Goal: Transaction & Acquisition: Purchase product/service

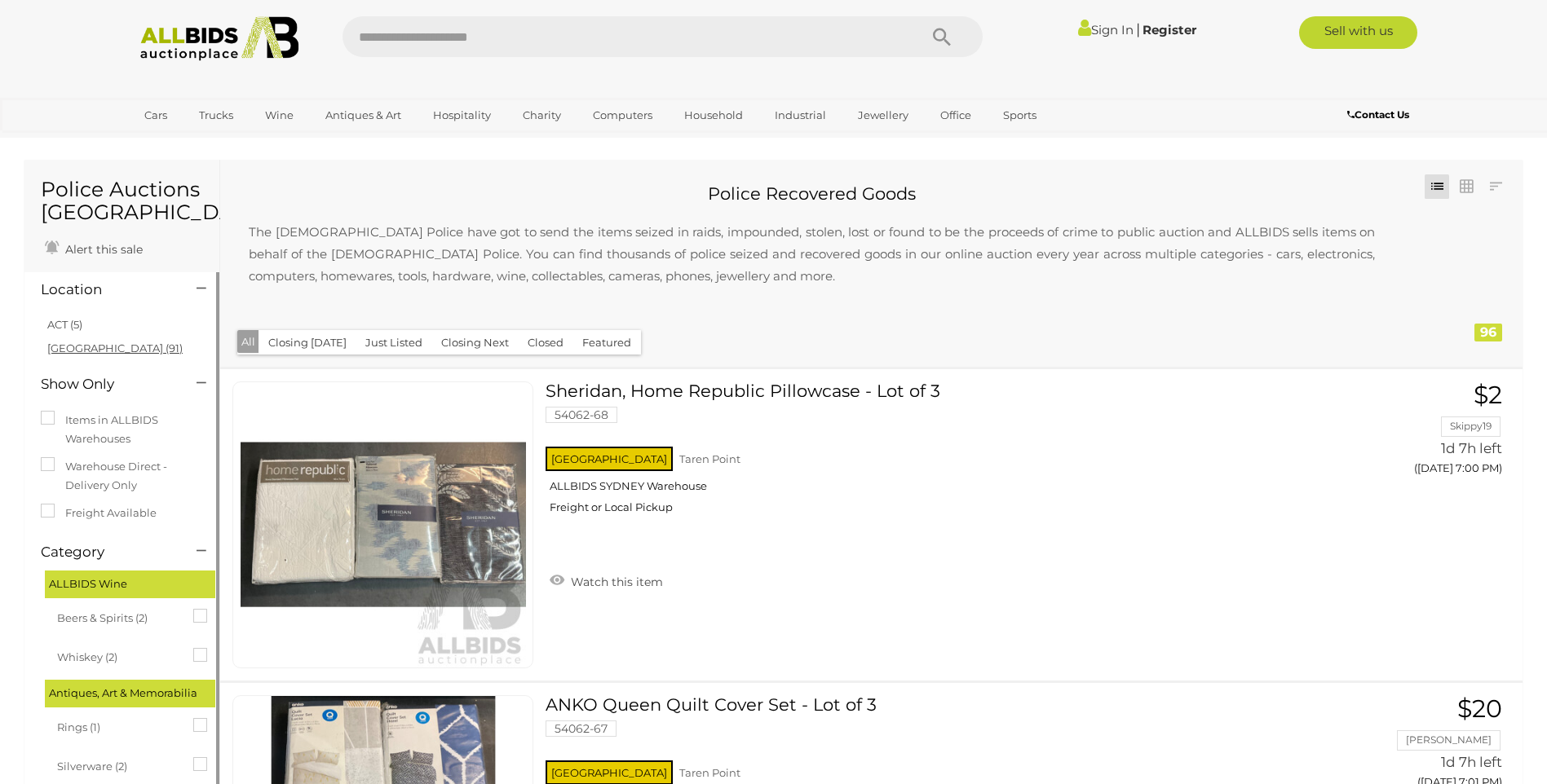
click at [63, 351] on link "[GEOGRAPHIC_DATA] (91)" at bounding box center [115, 347] width 135 height 13
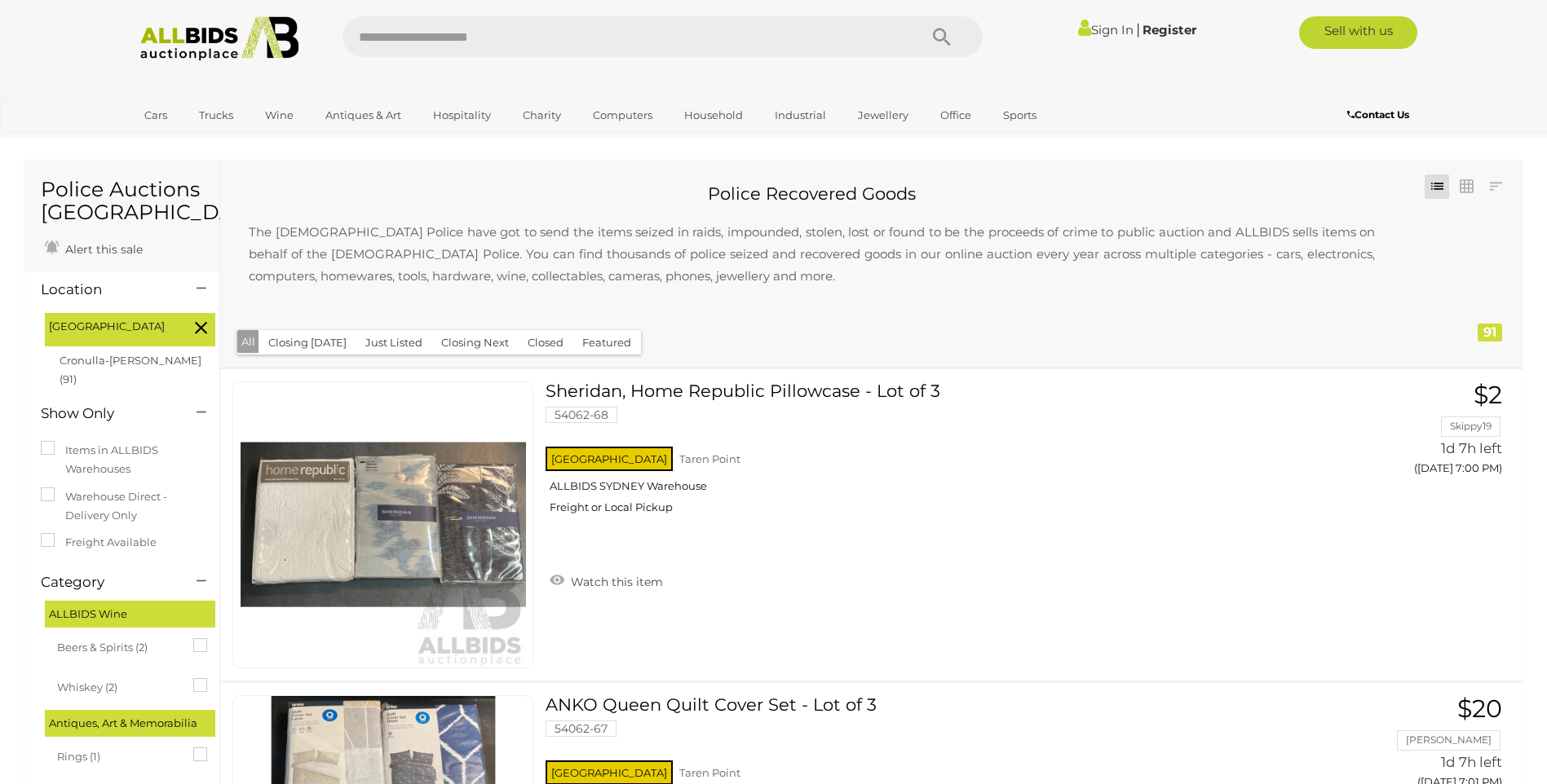
click at [104, 495] on label "Warehouse Direct - Delivery Only" at bounding box center [121, 507] width 162 height 39
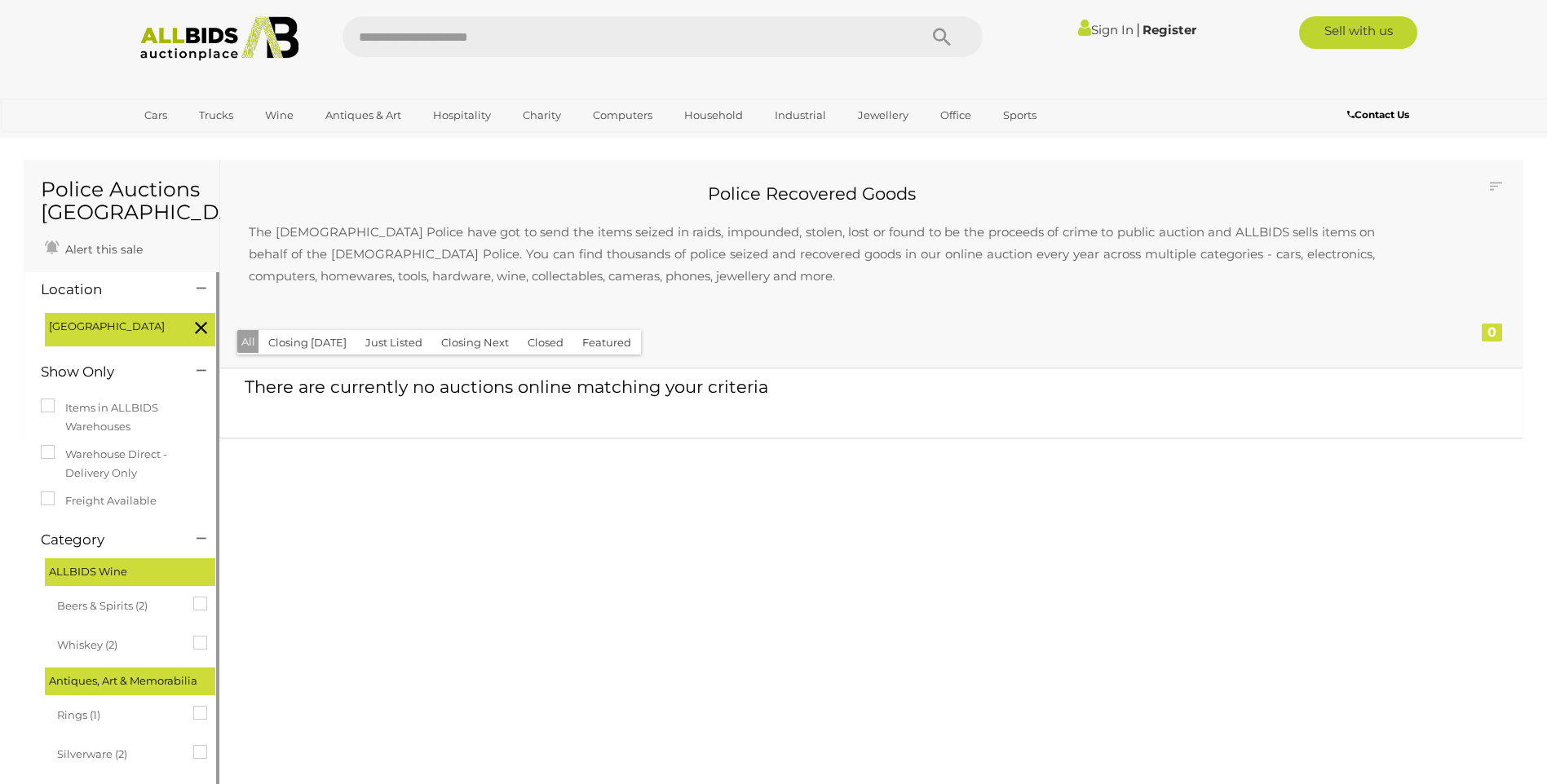
click at [99, 414] on label "Items in ALLBIDS Warehouses" at bounding box center [121, 417] width 162 height 39
click at [128, 500] on label "Freight Available" at bounding box center [98, 500] width 116 height 18
